Goal: Task Accomplishment & Management: Use online tool/utility

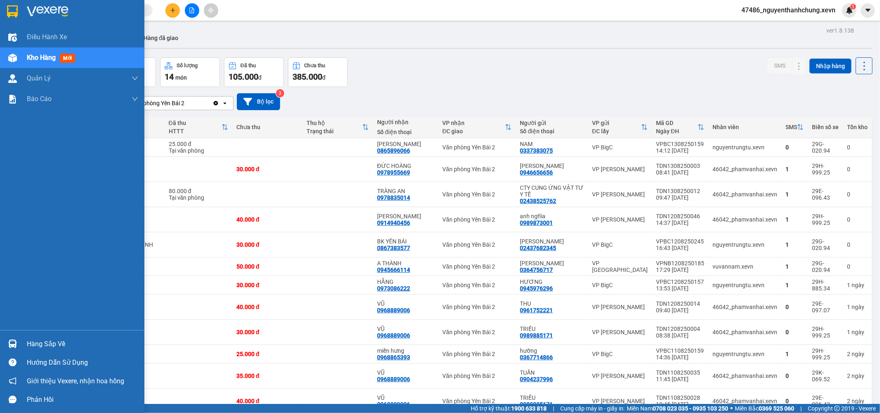
click at [47, 342] on div "Hàng sắp về" at bounding box center [82, 344] width 111 height 12
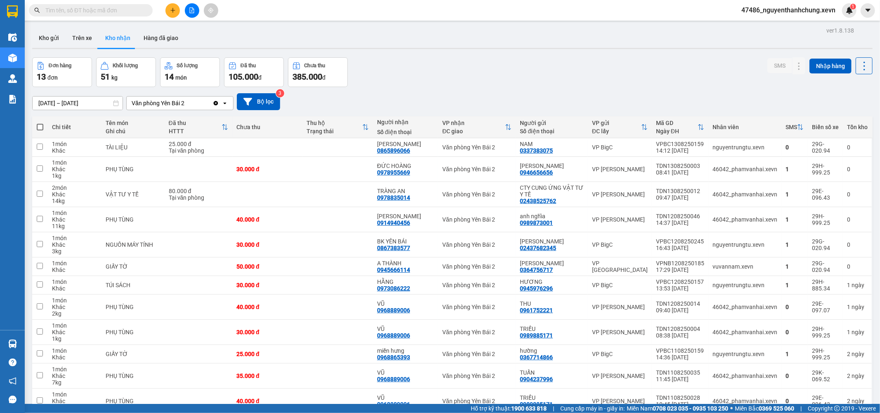
click at [418, 73] on section "Kết quả tìm kiếm ( 0 ) Bộ lọc No Data 47486_nguyenthanhchung.xevn 1 Điều hành x…" at bounding box center [440, 206] width 880 height 413
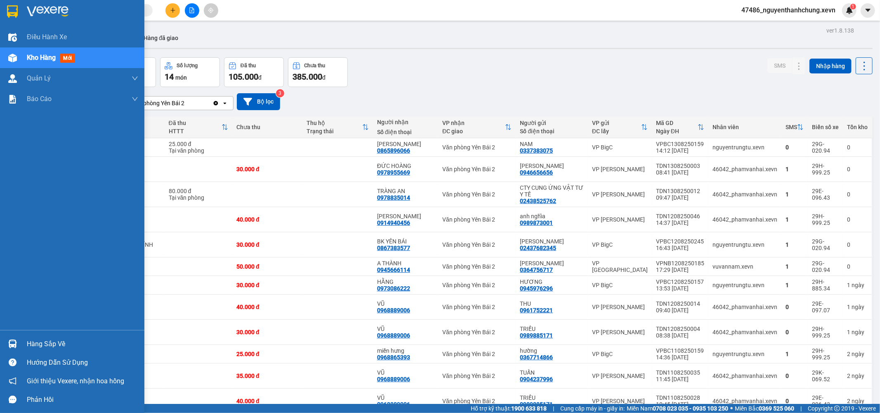
click at [14, 345] on img at bounding box center [12, 344] width 9 height 9
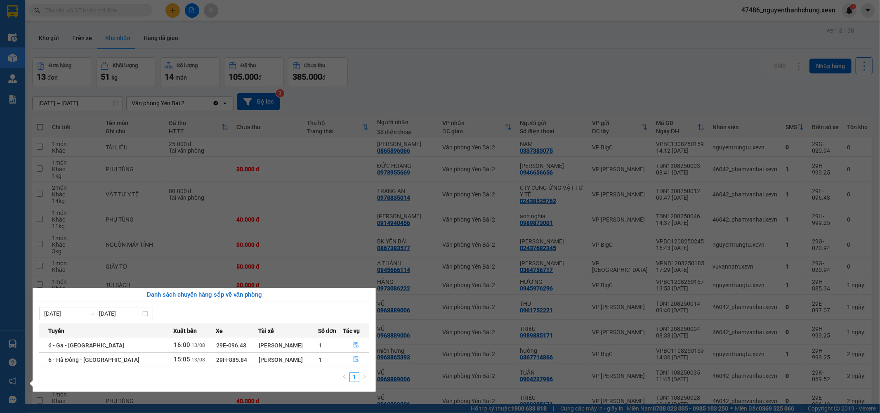
click at [91, 9] on section "Kết quả tìm kiếm ( 0 ) Bộ lọc No Data 47486_nguyenthanhchung.xevn 1 Điều hành x…" at bounding box center [440, 206] width 880 height 413
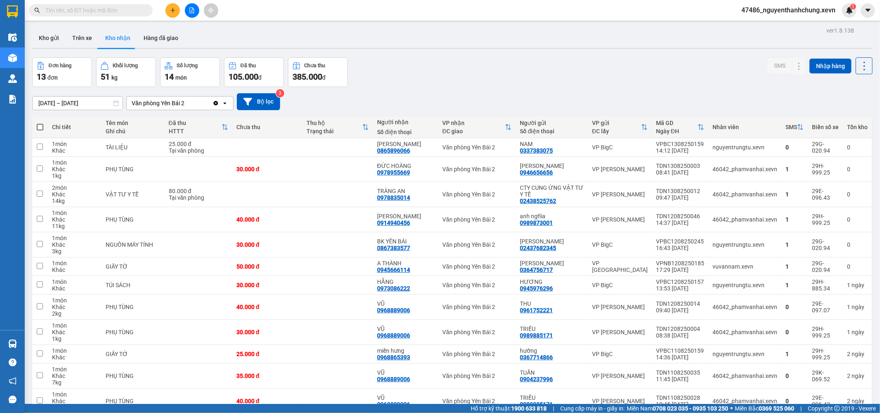
click at [91, 9] on input "text" at bounding box center [93, 10] width 97 height 9
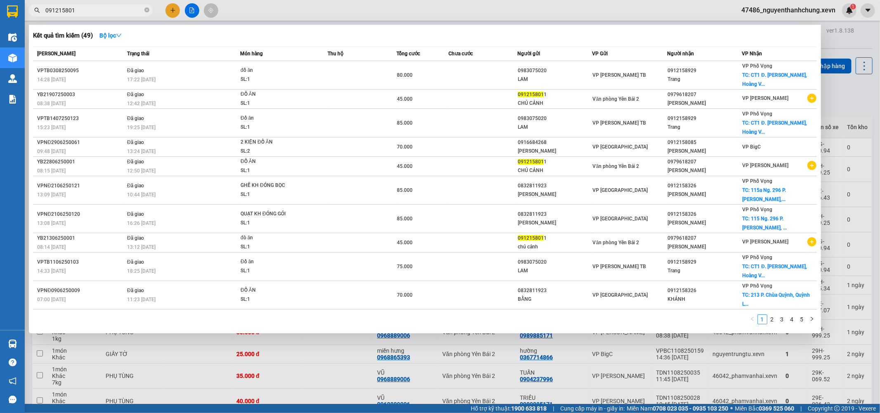
type input "0912158011"
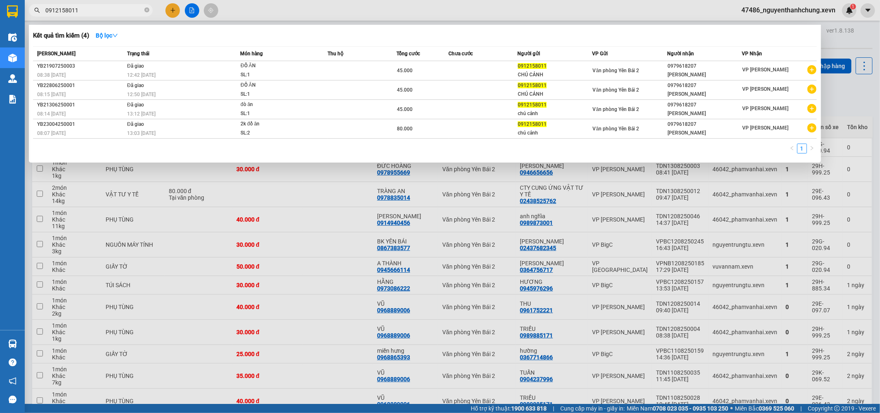
drag, startPoint x: 101, startPoint y: 7, endPoint x: 0, endPoint y: 2, distance: 101.6
click at [0, 2] on section "Kết quả tìm kiếm ( 4 ) Bộ lọc Mã ĐH Trạng thái Món hàng Thu hộ Tổng cước Chưa c…" at bounding box center [440, 206] width 880 height 413
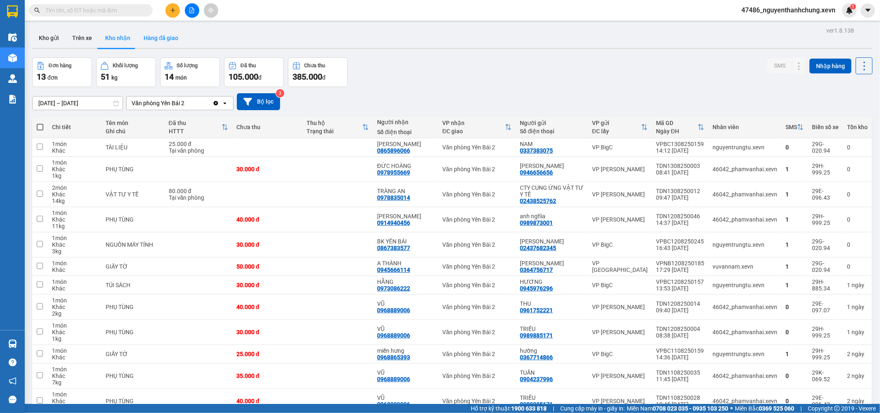
click at [155, 40] on button "Hàng đã giao" at bounding box center [161, 38] width 48 height 20
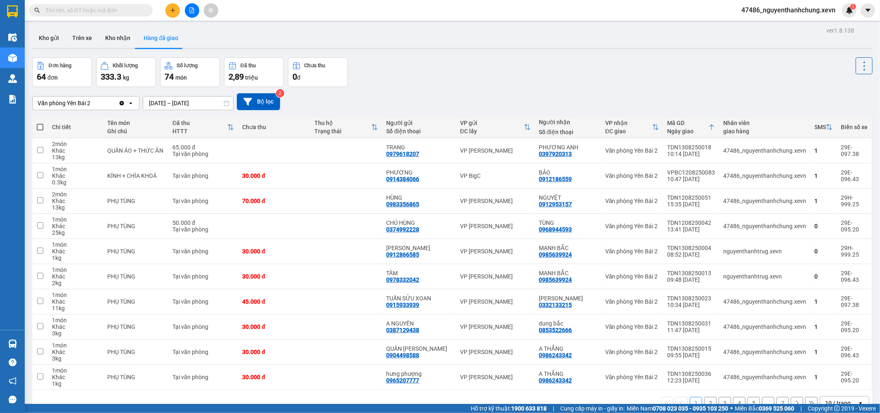
drag, startPoint x: 818, startPoint y: 103, endPoint x: 753, endPoint y: 92, distance: 65.7
click at [758, 96] on div "Văn phòng Yên Bái 2 Clear value open [DATE] – [DATE] Press the down arrow key t…" at bounding box center [452, 101] width 840 height 17
click at [857, 157] on div at bounding box center [863, 150] width 12 height 12
click at [860, 150] on icon at bounding box center [863, 151] width 6 height 6
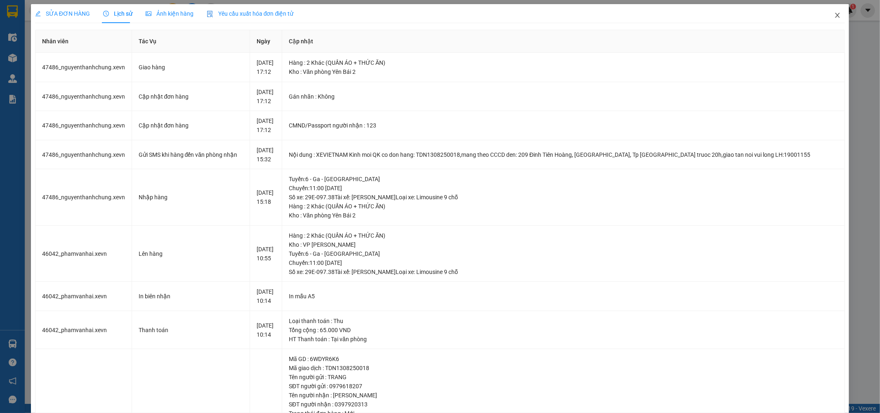
drag, startPoint x: 828, startPoint y: 48, endPoint x: 834, endPoint y: 25, distance: 23.8
click at [831, 40] on th "Cập nhật" at bounding box center [563, 41] width 563 height 23
click at [834, 15] on icon "close" at bounding box center [837, 15] width 7 height 7
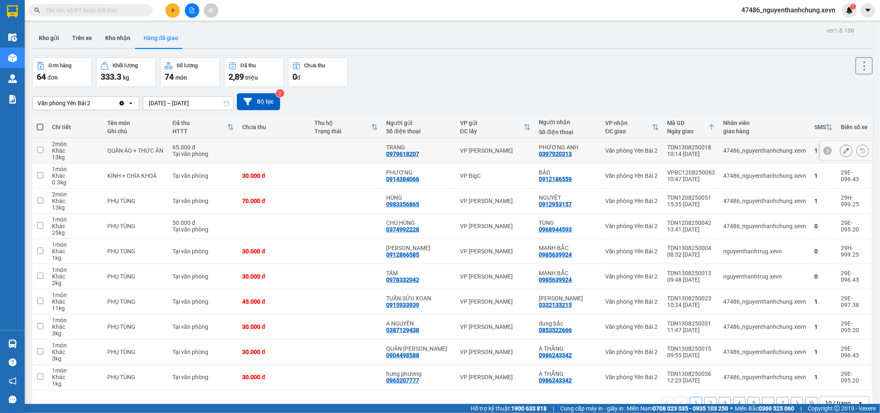
scroll to position [38, 0]
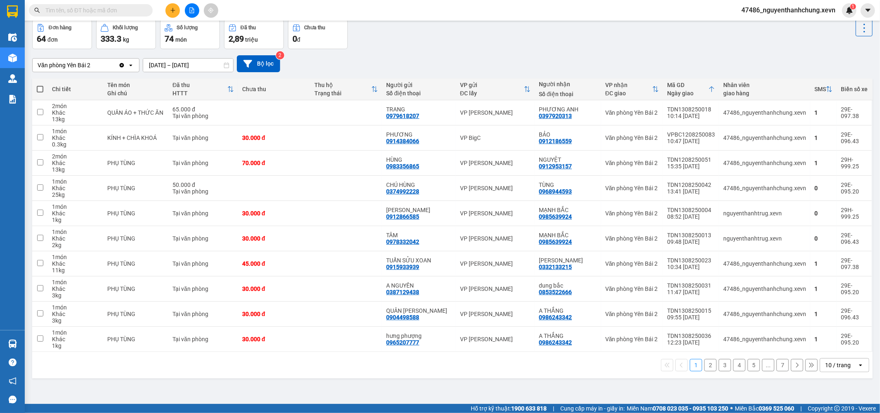
click at [704, 367] on button "2" at bounding box center [710, 365] width 12 height 12
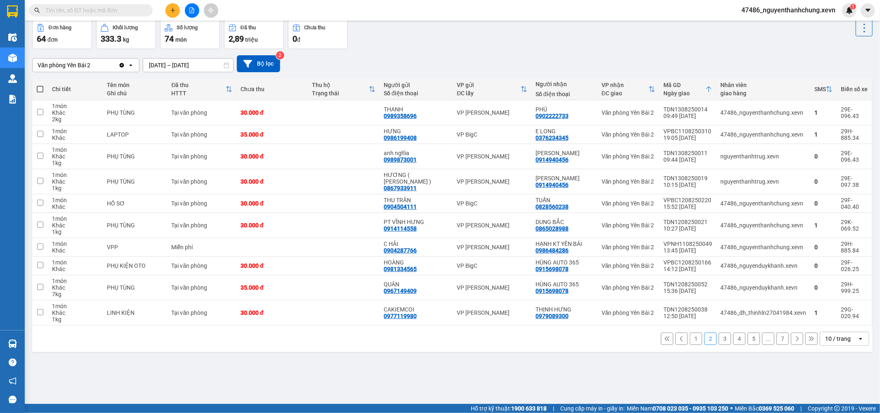
click at [687, 345] on div "1 2 3 4 5 ... 7 10 / trang open" at bounding box center [452, 339] width 834 height 14
click at [690, 338] on button "1" at bounding box center [696, 339] width 12 height 12
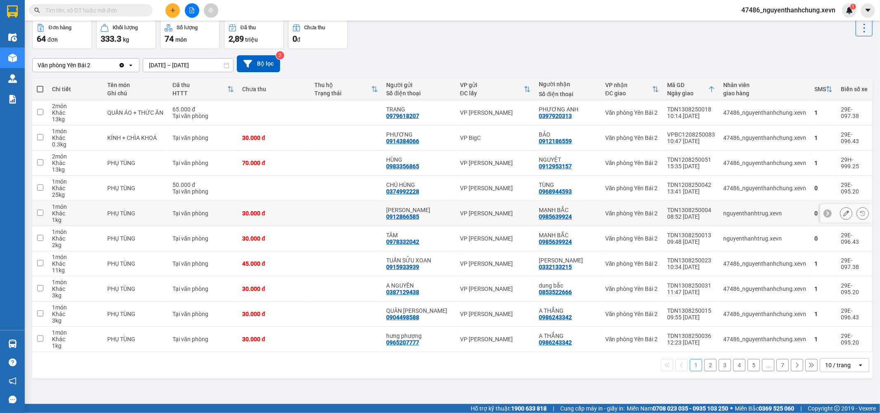
click at [222, 219] on td "Tại văn phòng" at bounding box center [203, 213] width 70 height 25
checkbox input "true"
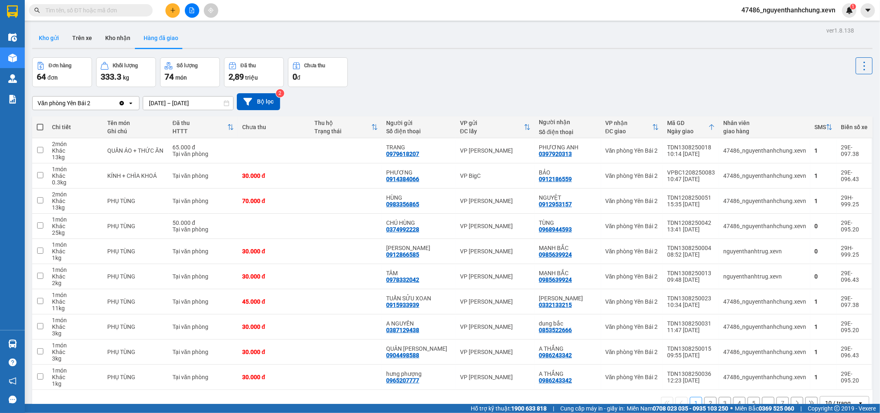
click at [44, 36] on button "Kho gửi" at bounding box center [48, 38] width 33 height 20
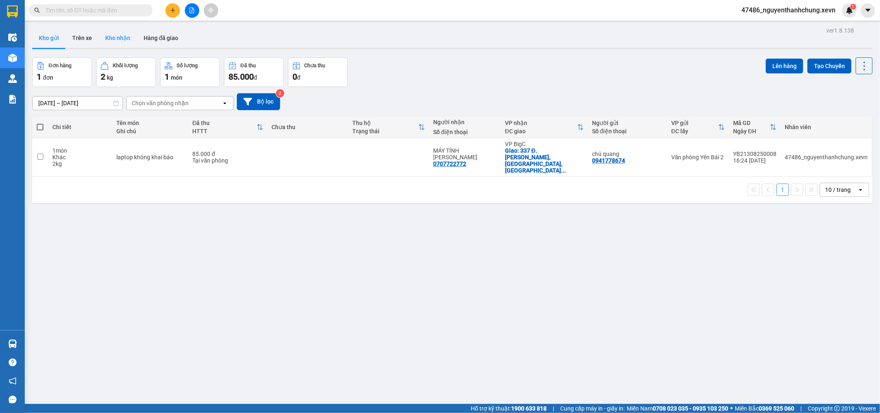
click at [114, 39] on button "Kho nhận" at bounding box center [118, 38] width 38 height 20
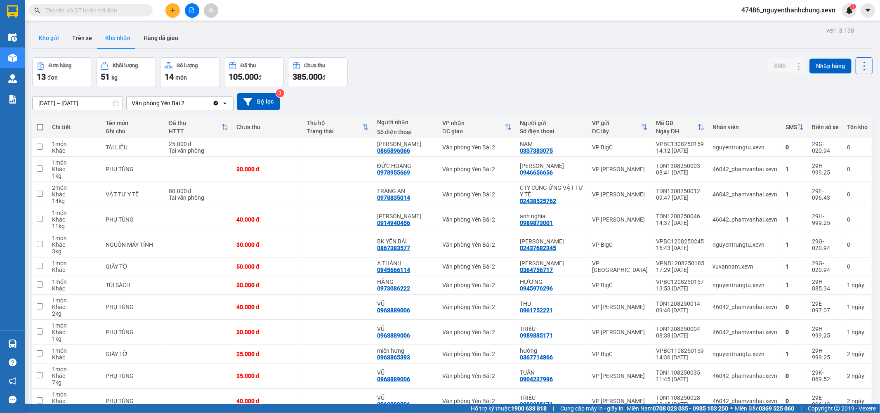
click at [50, 42] on button "Kho gửi" at bounding box center [48, 38] width 33 height 20
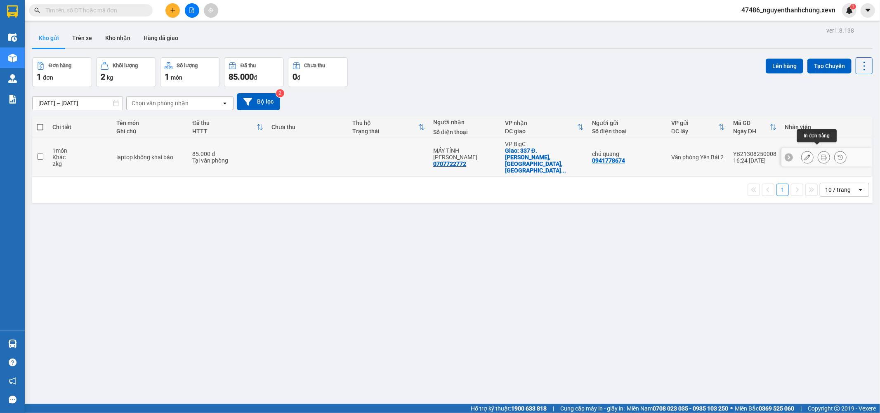
click at [821, 154] on icon at bounding box center [824, 157] width 6 height 6
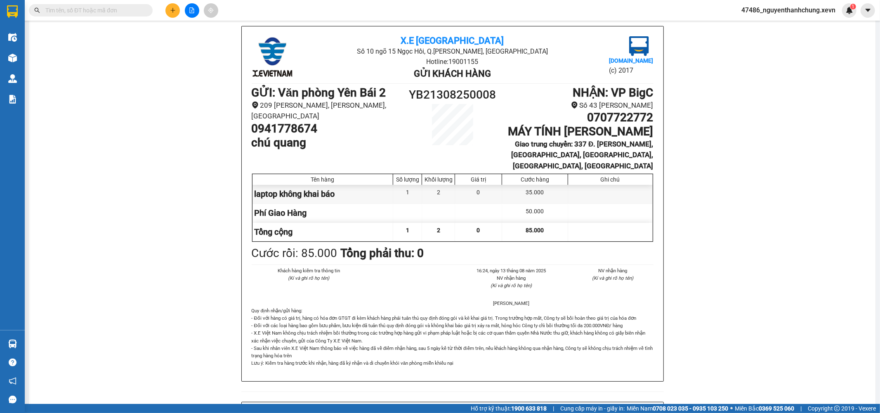
drag, startPoint x: 203, startPoint y: 302, endPoint x: 207, endPoint y: 302, distance: 4.5
click at [204, 302] on div "X.E Việt Nam Số 10 ngõ 15 Ngọc Hồi, Q.Hoàng Mai, Hà Nội Hotline: 19001155 Gửi k…" at bounding box center [452, 402] width 826 height 753
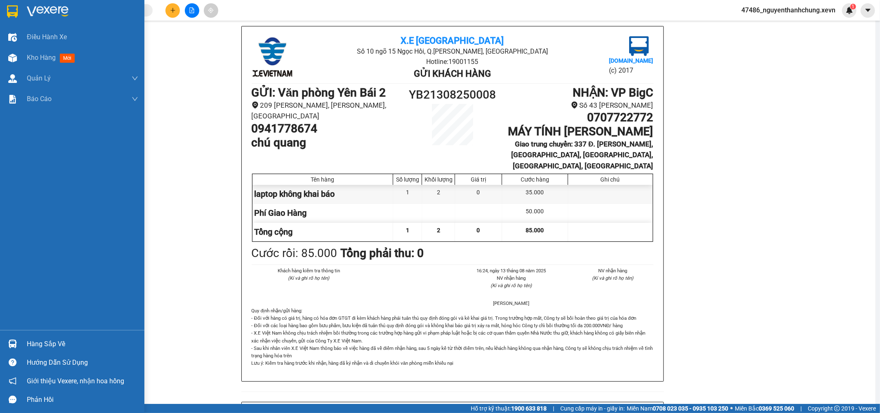
drag, startPoint x: 10, startPoint y: 54, endPoint x: 106, endPoint y: 5, distance: 107.9
click at [11, 54] on img at bounding box center [12, 58] width 9 height 9
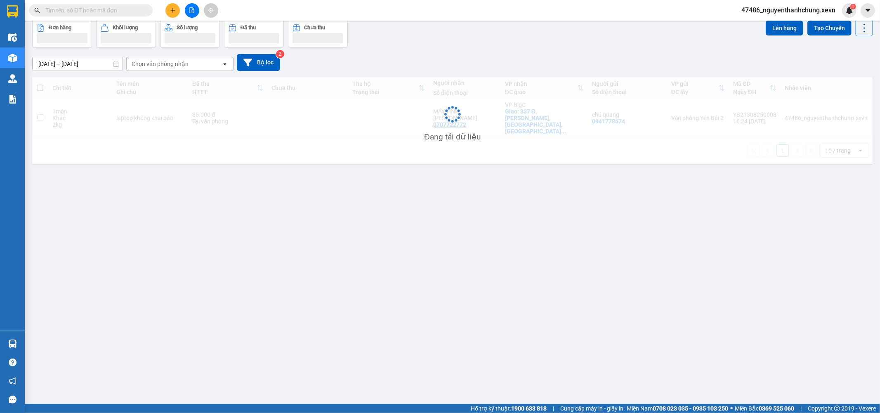
scroll to position [38, 0]
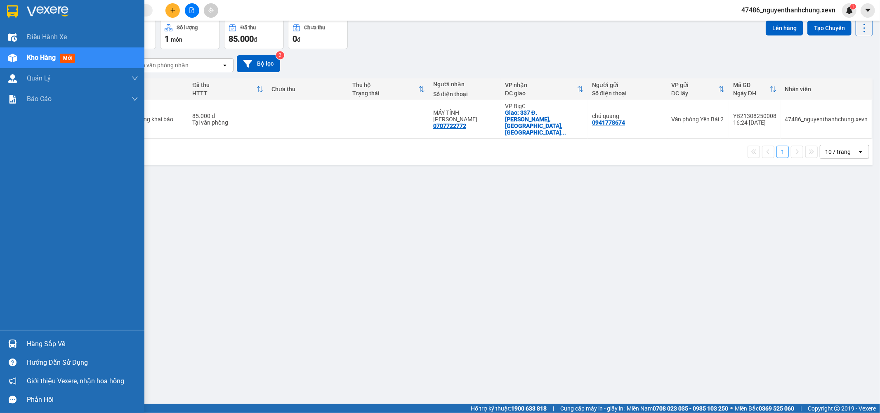
click at [21, 350] on div "Hàng sắp về" at bounding box center [72, 344] width 144 height 19
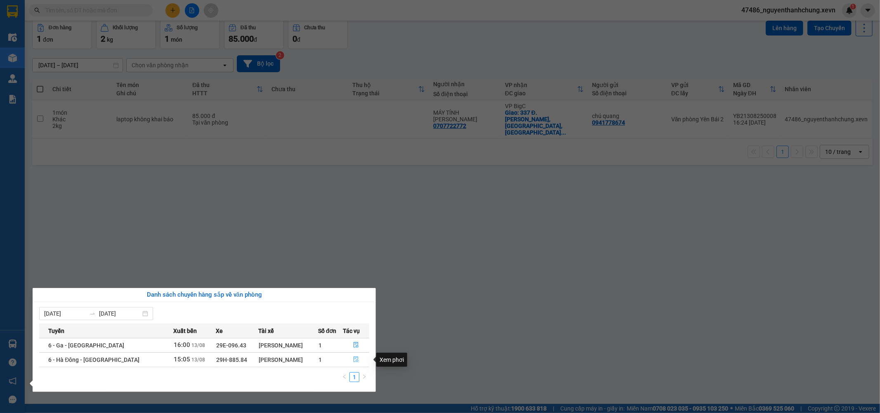
click at [357, 365] on button "button" at bounding box center [356, 359] width 26 height 13
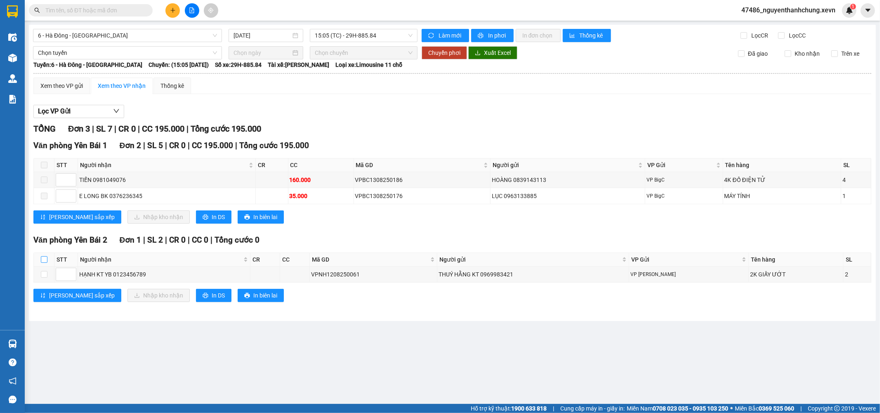
click at [44, 257] on input "checkbox" at bounding box center [44, 259] width 7 height 7
checkbox input "true"
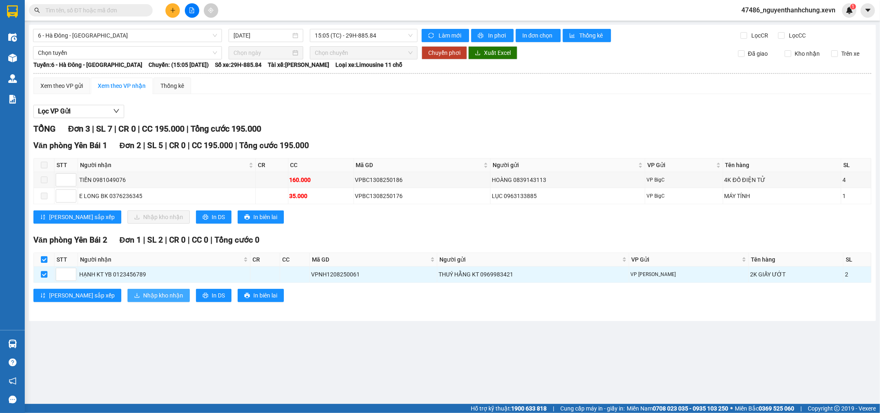
click at [143, 297] on span "Nhập kho nhận" at bounding box center [163, 295] width 40 height 9
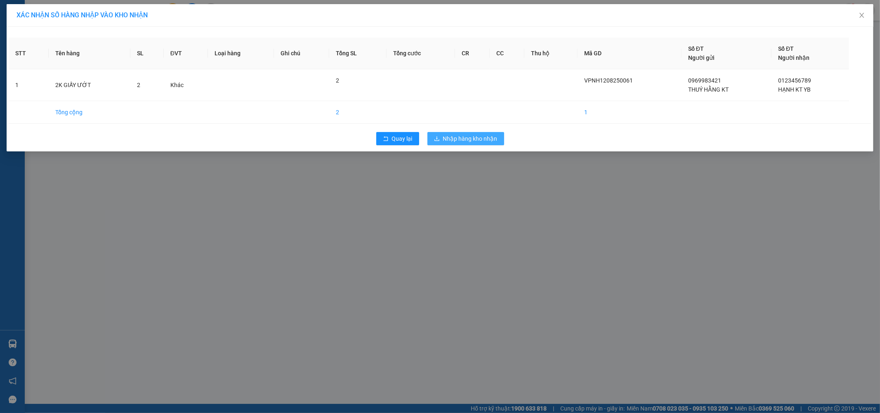
click at [486, 139] on span "Nhập hàng kho nhận" at bounding box center [470, 138] width 54 height 9
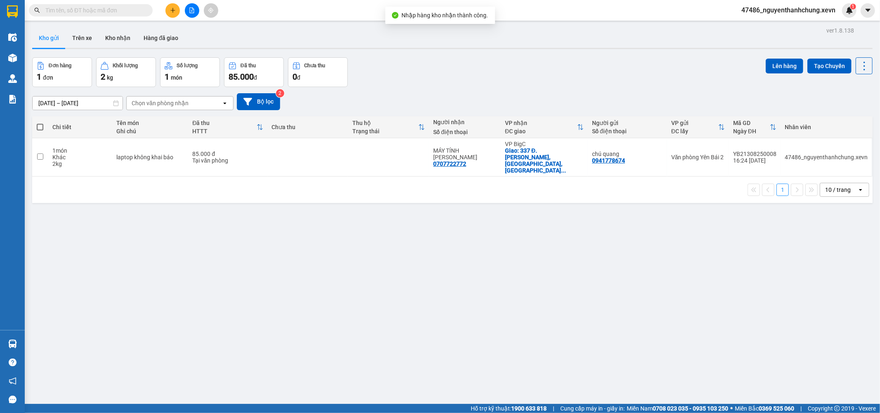
drag, startPoint x: 111, startPoint y: 45, endPoint x: 122, endPoint y: 50, distance: 12.4
click at [112, 45] on button "Kho nhận" at bounding box center [118, 38] width 38 height 20
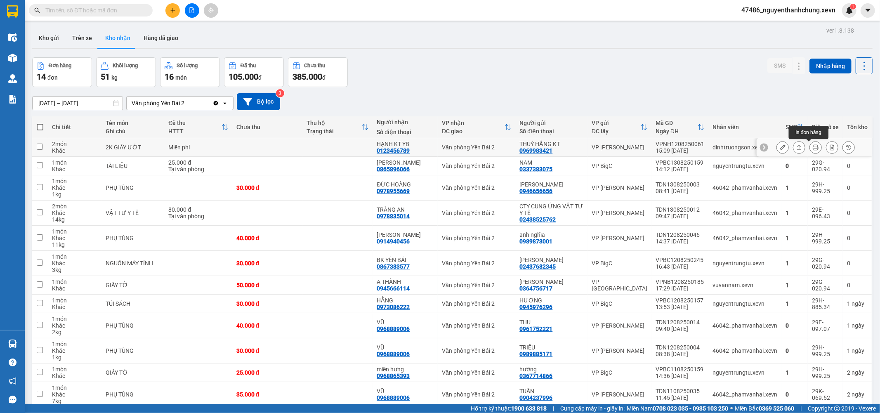
click at [796, 145] on icon at bounding box center [799, 147] width 6 height 6
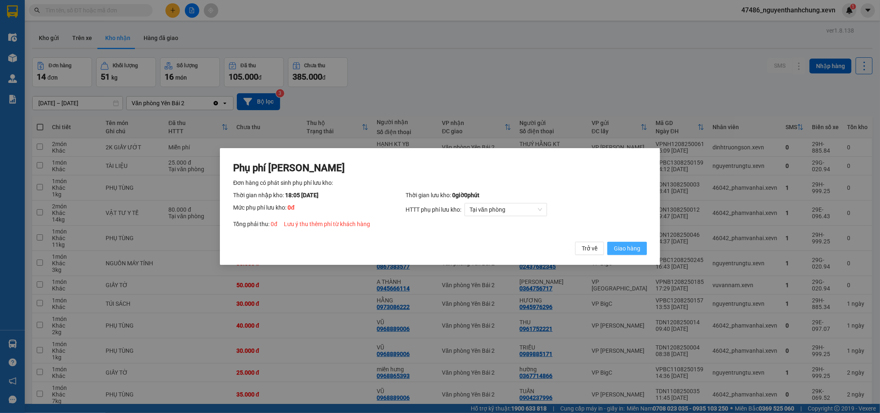
click at [625, 252] on span "Giao hàng" at bounding box center [627, 248] width 26 height 9
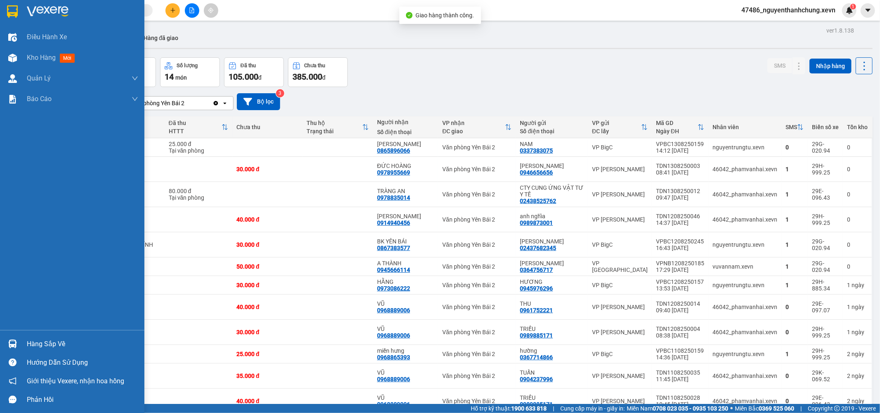
click at [46, 347] on div "Hàng sắp về" at bounding box center [82, 344] width 111 height 12
